Goal: Task Accomplishment & Management: Use online tool/utility

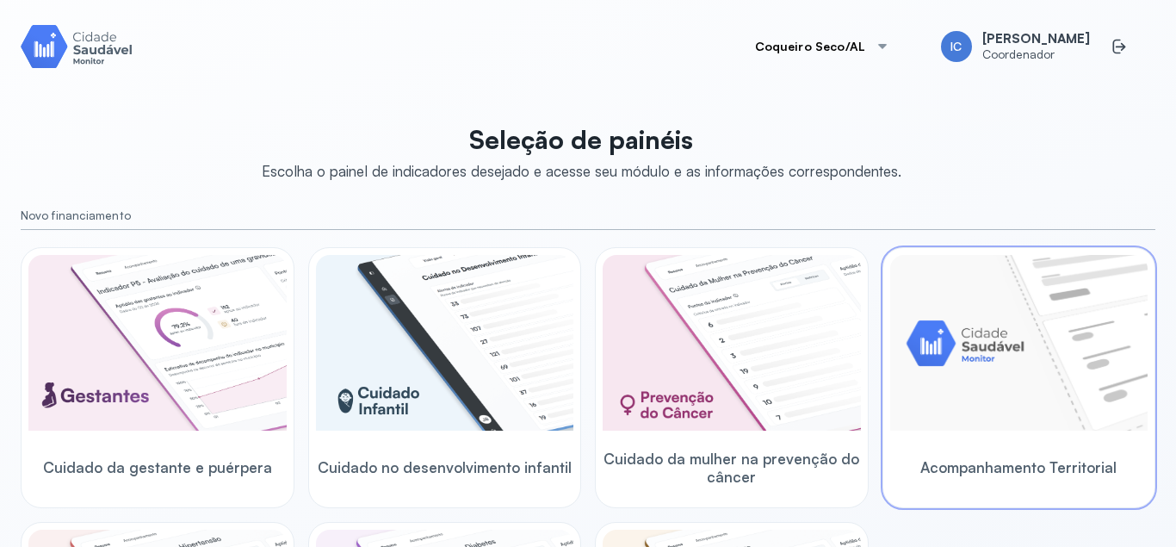
click at [905, 396] on img at bounding box center [1019, 343] width 258 height 176
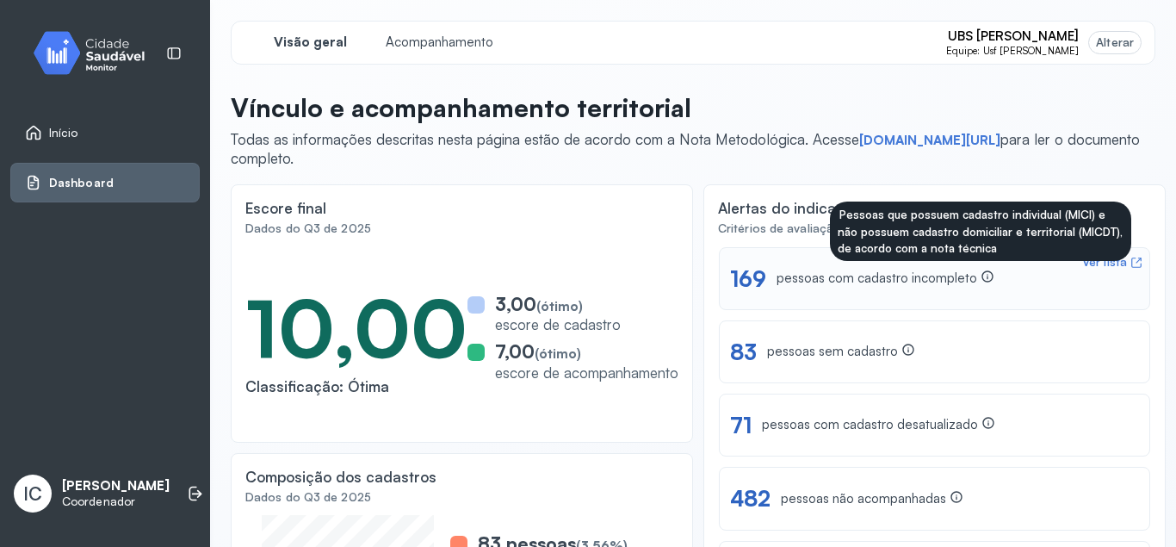
click at [983, 274] on icon at bounding box center [988, 277] width 14 height 14
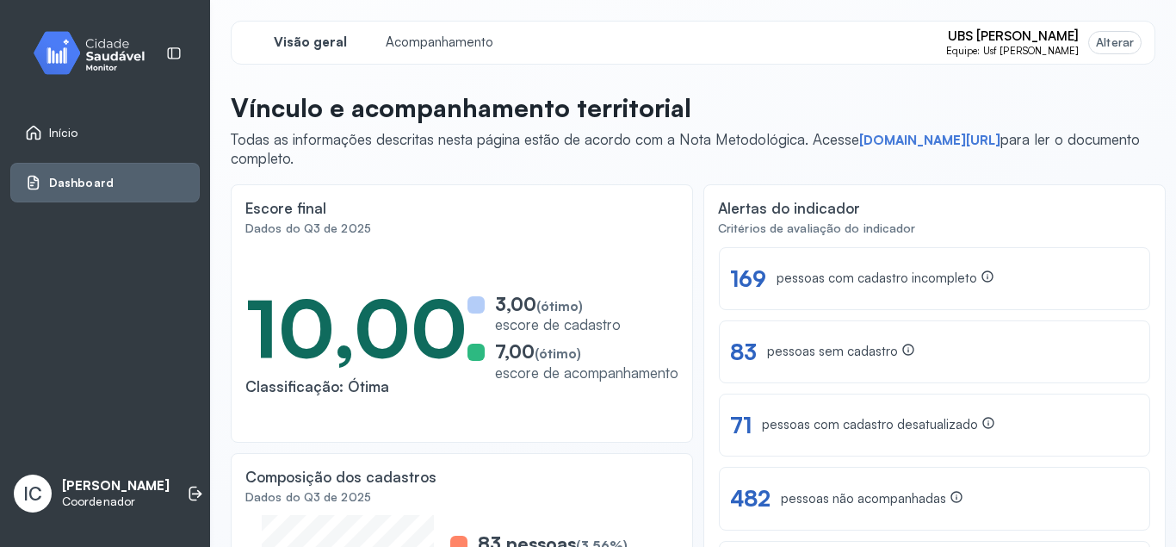
click at [1057, 49] on span "Equipe: Usf Jose Gomes Da Silva" at bounding box center [1012, 51] width 133 height 12
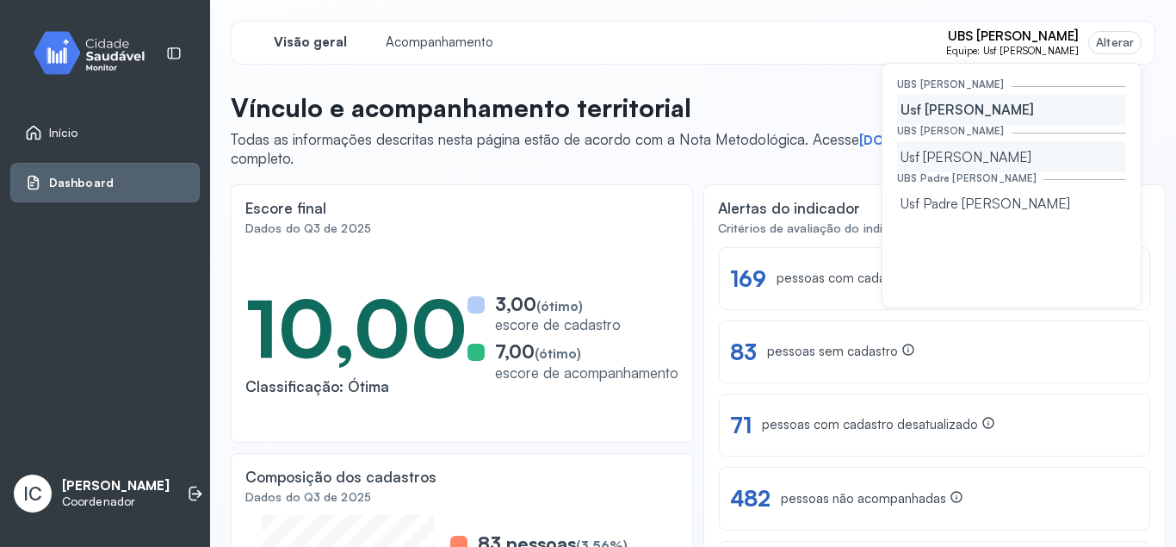
click at [1020, 163] on div "Usf [PERSON_NAME]" at bounding box center [1011, 156] width 229 height 31
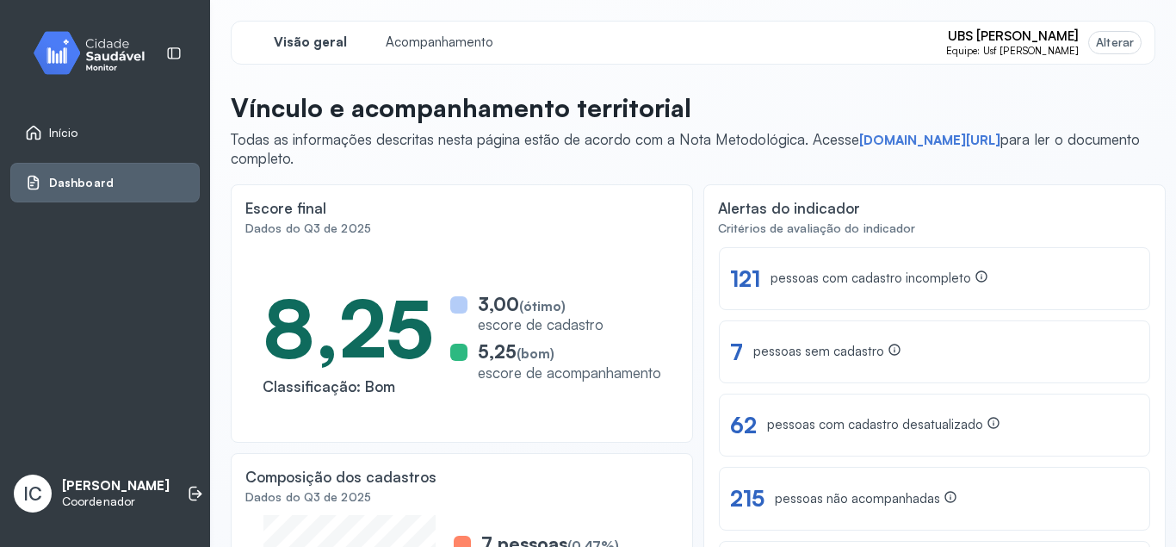
click at [1073, 37] on span "UBS [PERSON_NAME]" at bounding box center [1013, 36] width 131 height 16
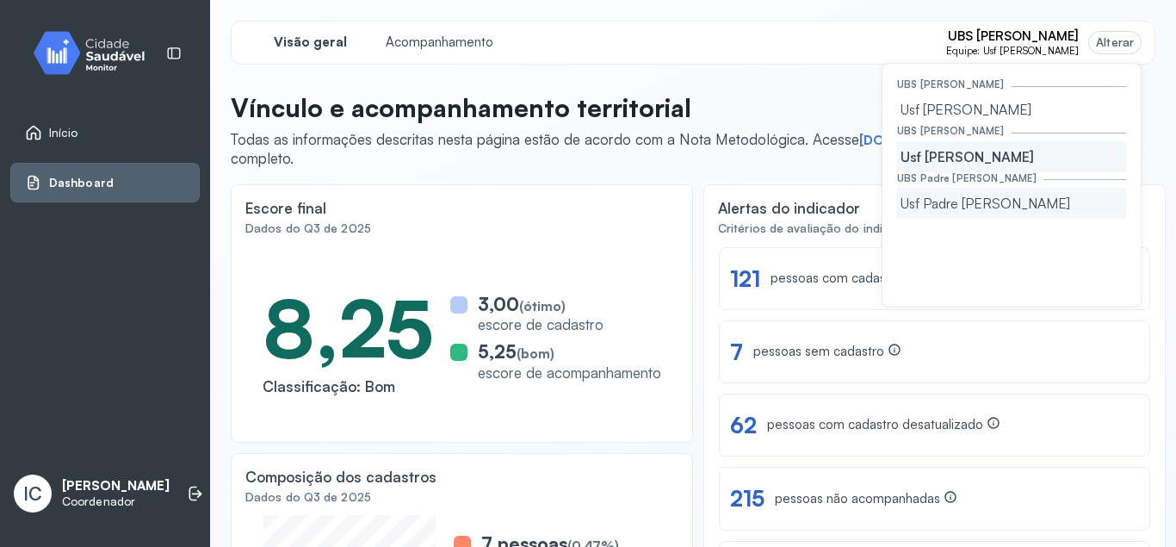
click at [1007, 189] on div "Usf Padre [PERSON_NAME]" at bounding box center [1011, 203] width 229 height 31
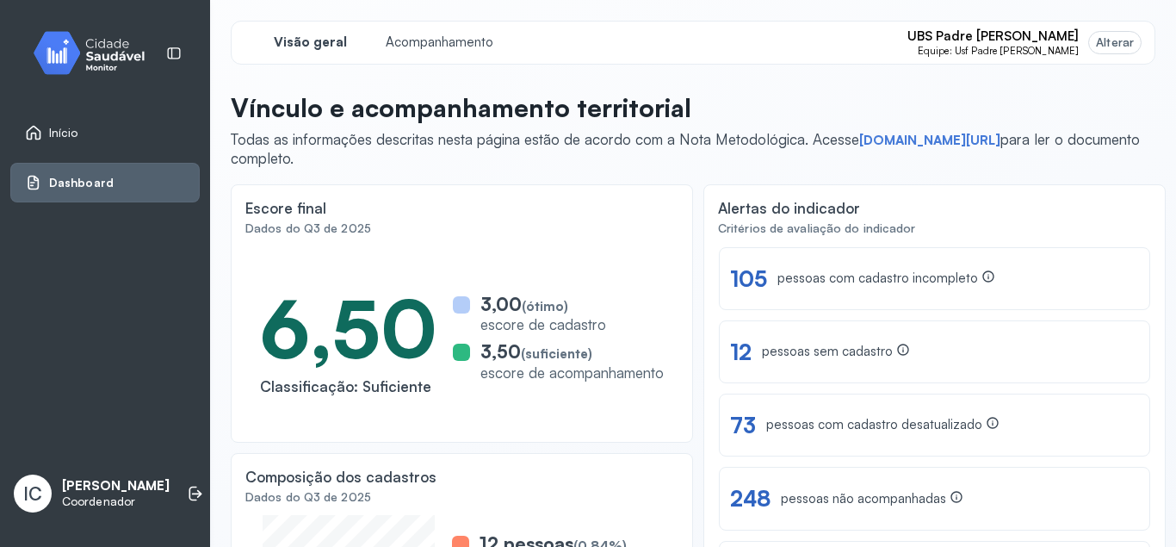
click at [1113, 47] on div "Alterar" at bounding box center [1115, 42] width 38 height 15
click at [1112, 47] on div "Alterar" at bounding box center [1115, 42] width 38 height 15
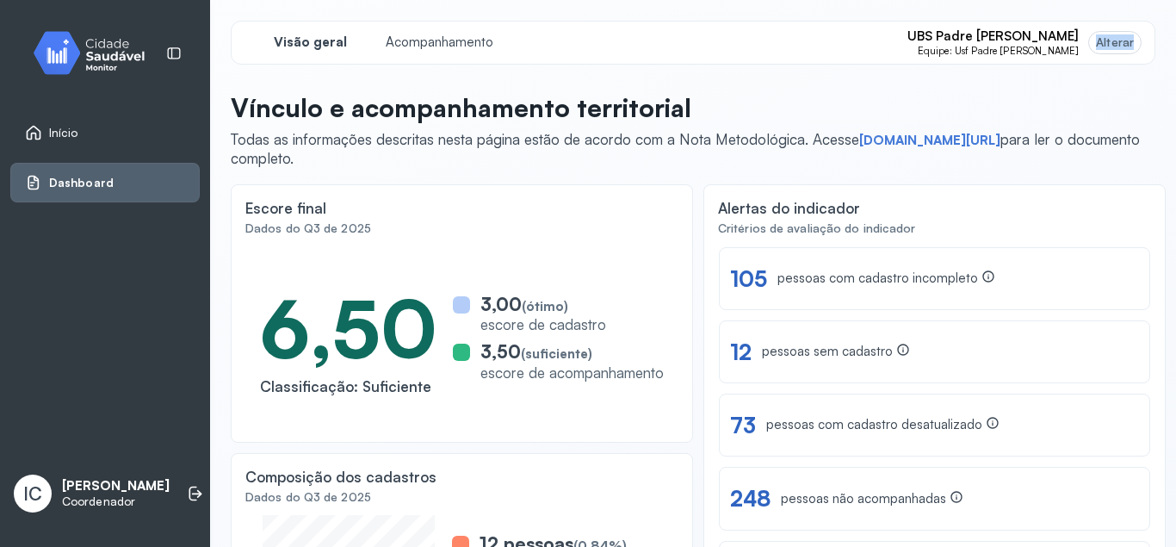
click at [1110, 47] on div "Alterar" at bounding box center [1115, 42] width 38 height 15
click at [1086, 43] on div "UBS Padre Cicero Equipe: Usf Padre Cicero Alterar" at bounding box center [1024, 42] width 233 height 28
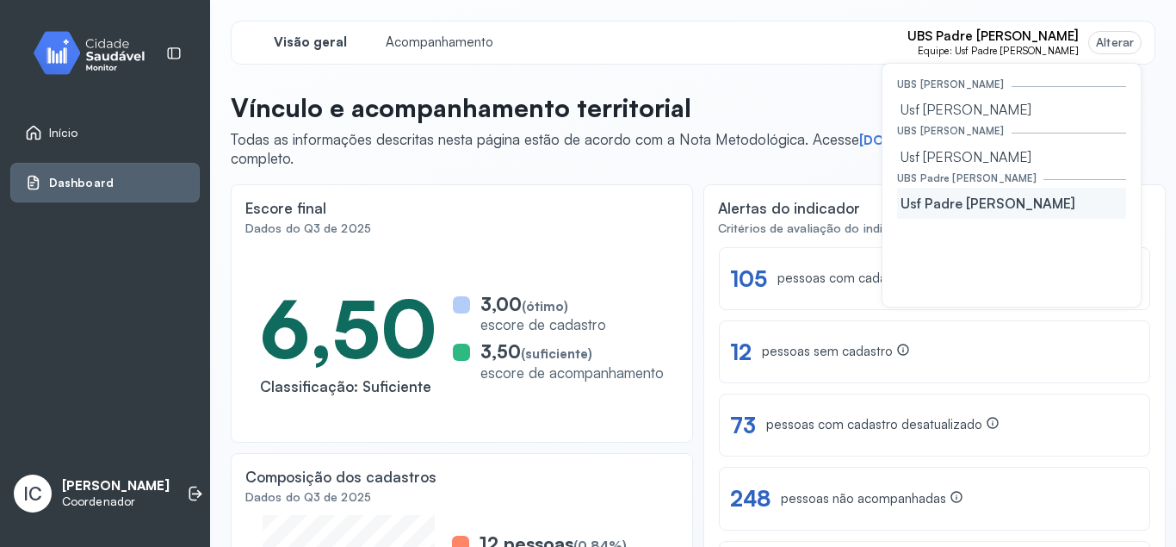
click at [1163, 120] on div "Visão geral Acompanhamento UBS Padre Cicero Equipe: Usf Padre Cicero Alterar UB…" at bounding box center [693, 294] width 966 height 588
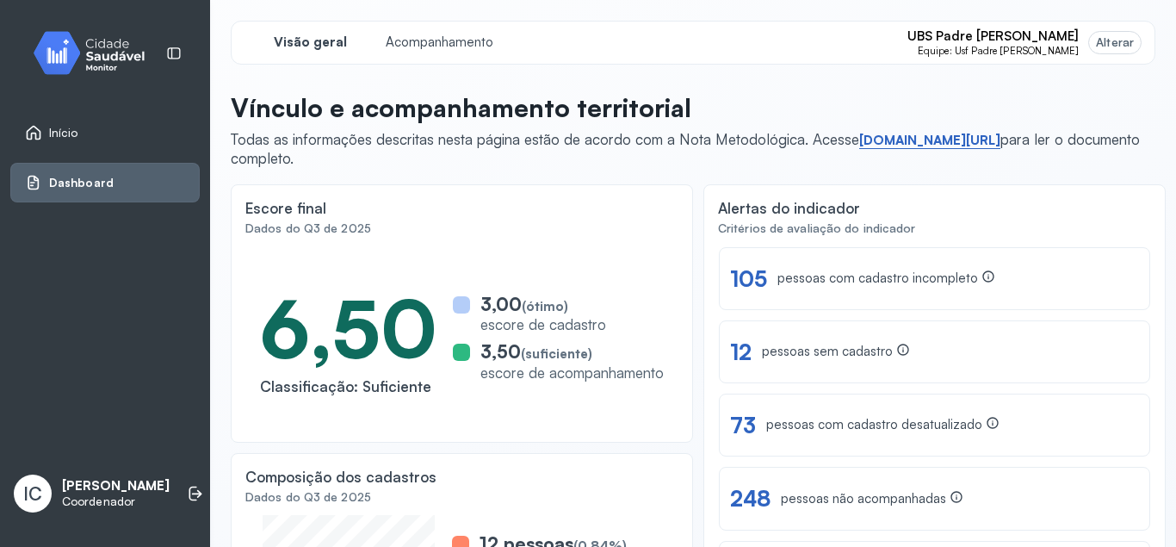
click at [896, 141] on link "[DOMAIN_NAME][URL]" at bounding box center [929, 140] width 141 height 17
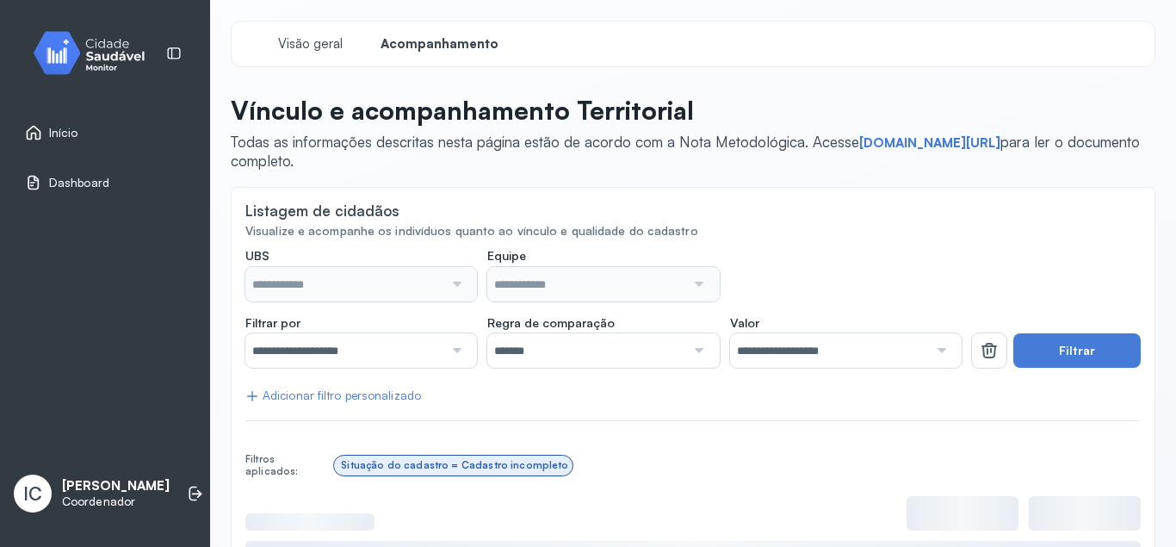
type input "**********"
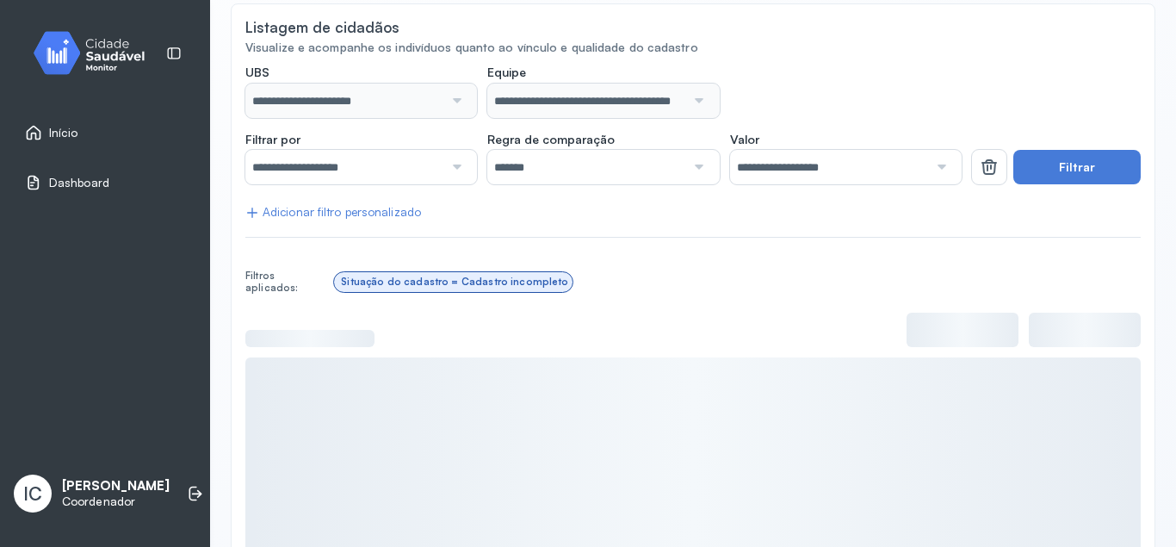
scroll to position [80, 0]
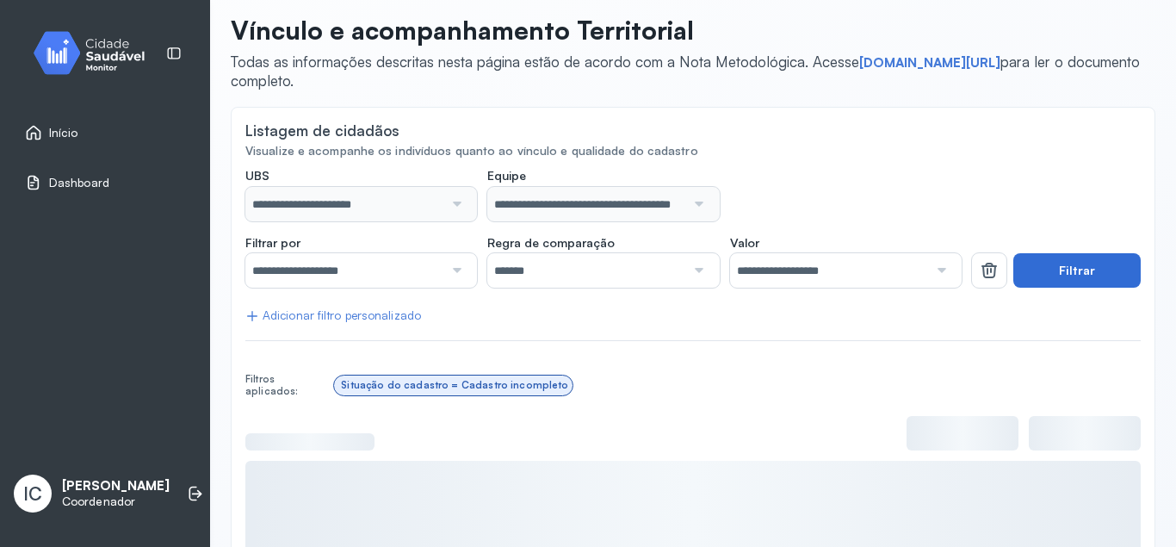
click at [1070, 264] on button "Filtrar" at bounding box center [1077, 270] width 127 height 34
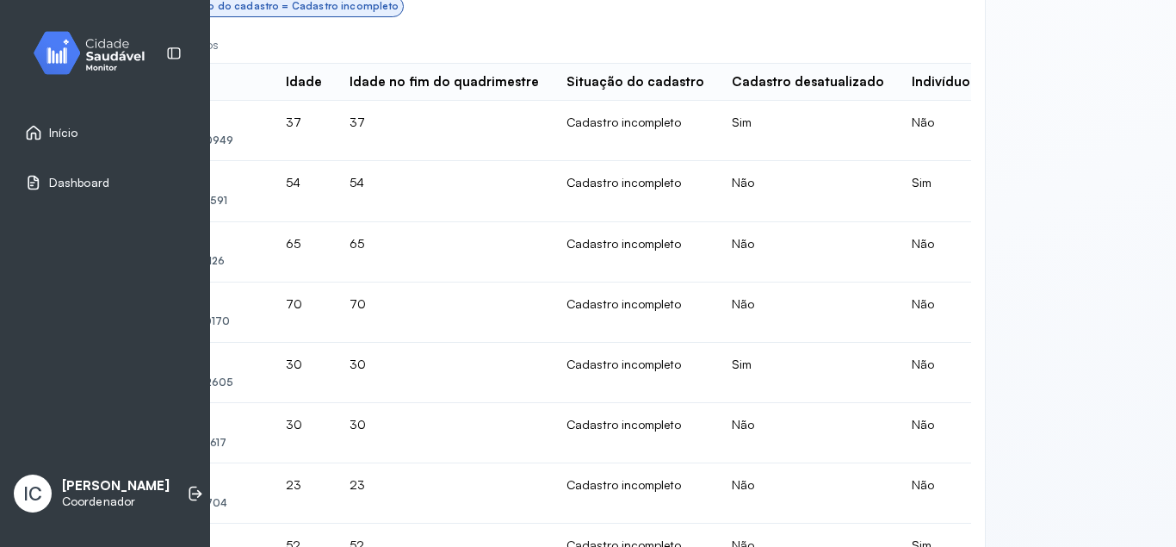
scroll to position [287, 170]
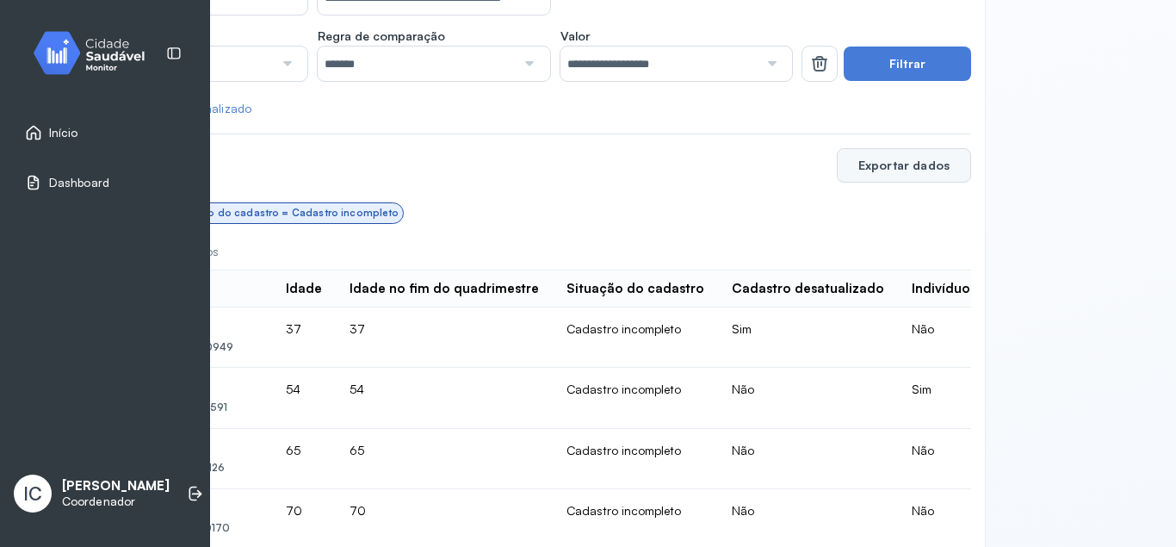
click at [898, 166] on button "Exportar dados" at bounding box center [904, 165] width 134 height 34
click at [1118, 100] on div "**********" at bounding box center [693, 273] width 966 height 547
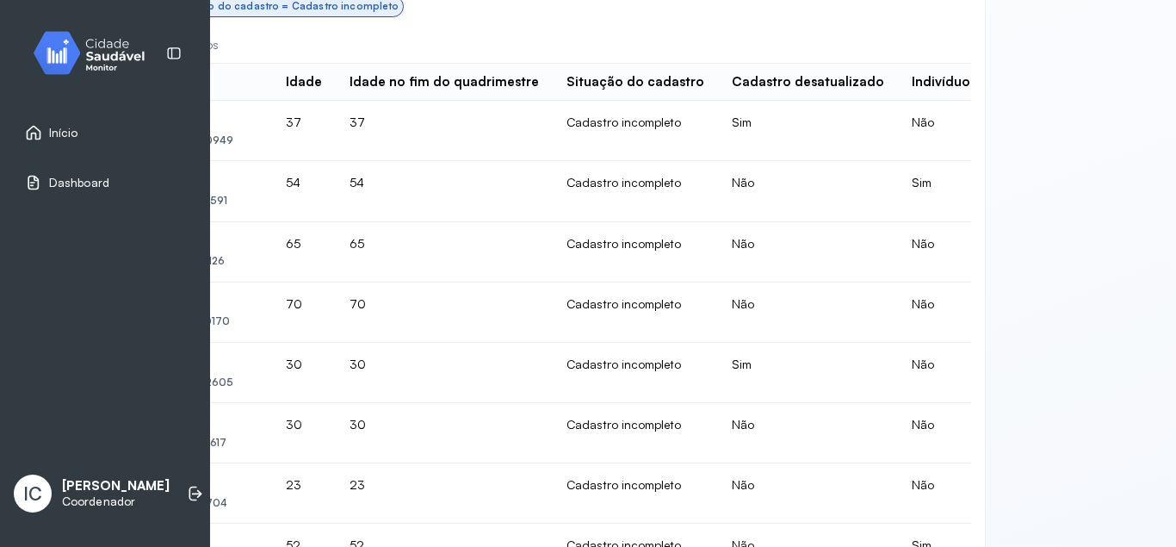
scroll to position [804, 170]
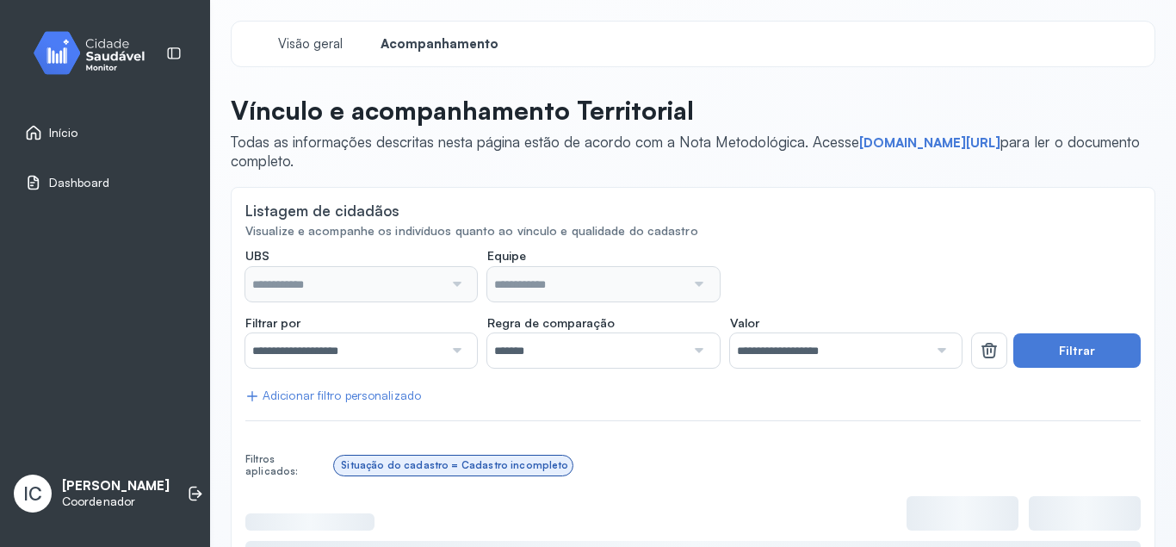
scroll to position [287, 0]
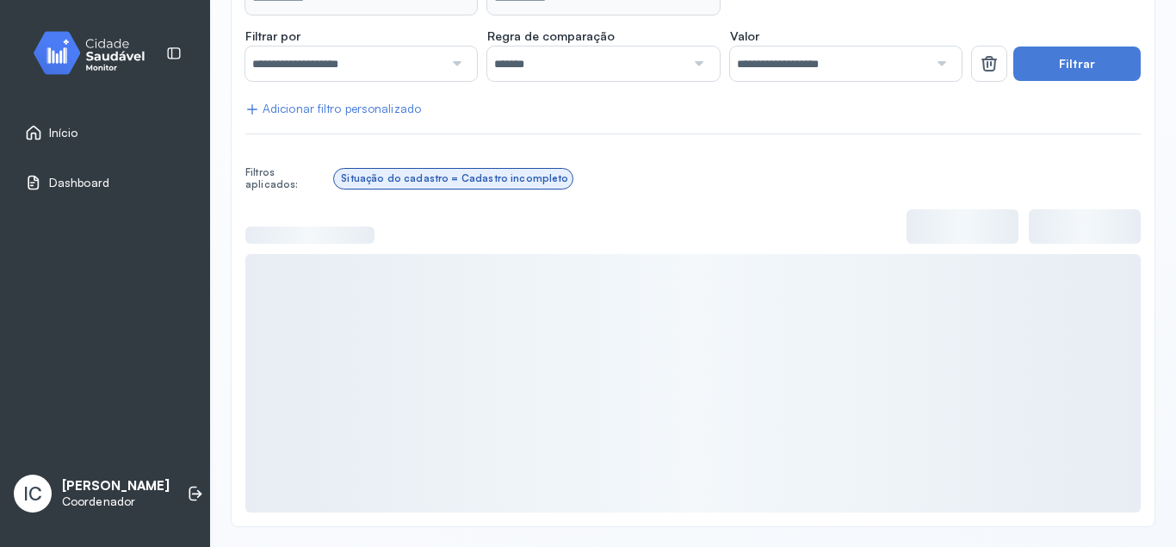
type input "**********"
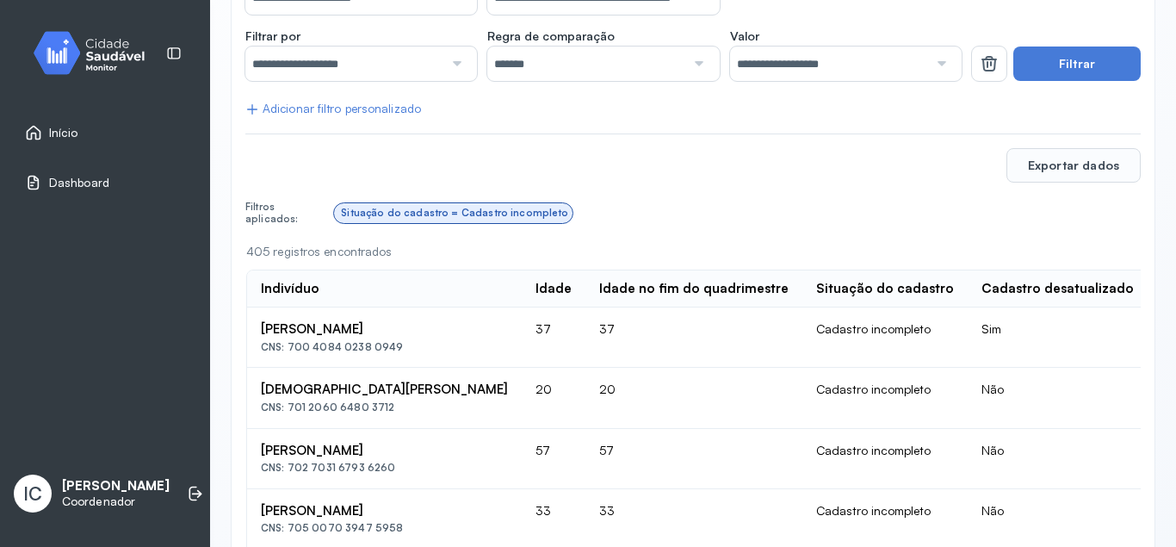
scroll to position [0, 0]
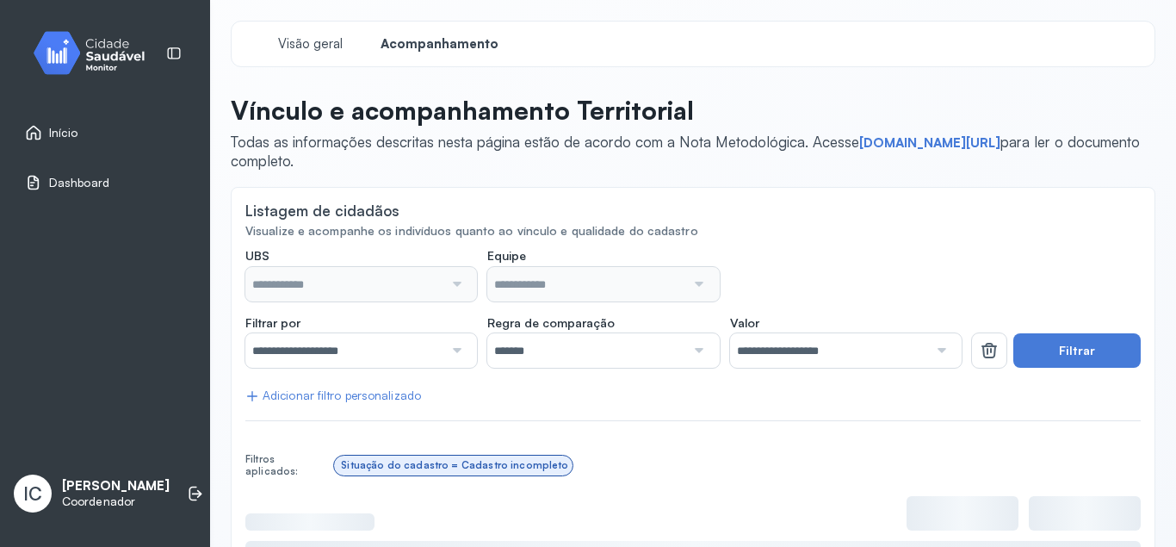
type input "**********"
